Goal: Navigation & Orientation: Find specific page/section

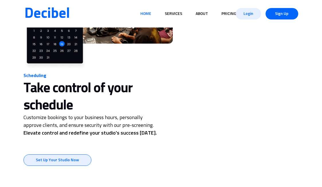
scroll to position [290, 0]
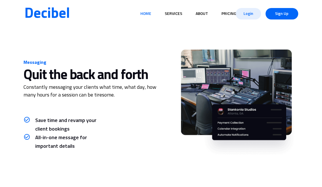
click at [224, 11] on link "Pricing" at bounding box center [228, 13] width 19 height 11
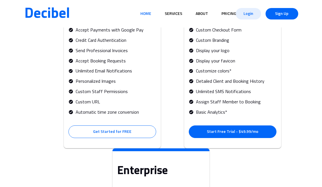
scroll to position [1501, 0]
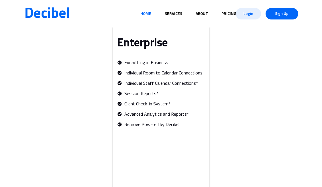
click at [224, 16] on link "Pricing" at bounding box center [228, 13] width 19 height 11
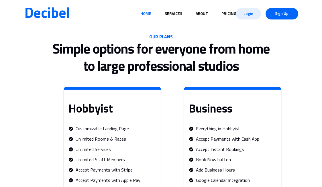
scroll to position [1212, 0]
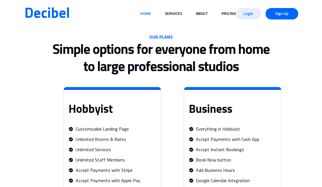
click at [202, 13] on link "About" at bounding box center [202, 13] width 17 height 11
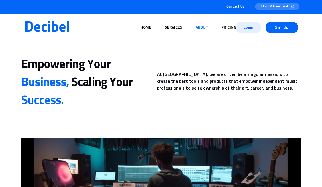
click at [182, 25] on link "Services" at bounding box center [174, 27] width 22 height 11
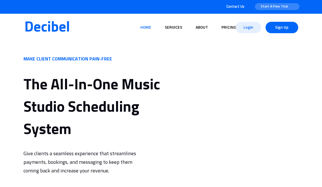
scroll to position [296, 0]
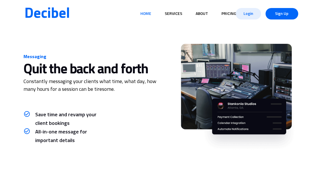
click at [149, 14] on link "Home" at bounding box center [145, 13] width 15 height 11
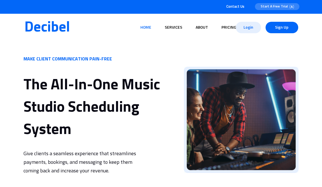
click at [57, 24] on link "Decibel" at bounding box center [47, 28] width 46 height 14
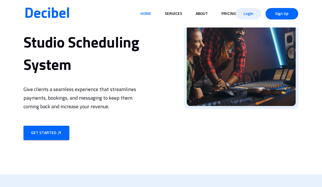
scroll to position [136, 0]
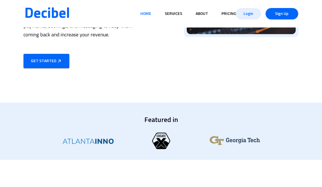
click at [60, 66] on button "Get Started" at bounding box center [47, 61] width 46 height 14
